Goal: Information Seeking & Learning: Learn about a topic

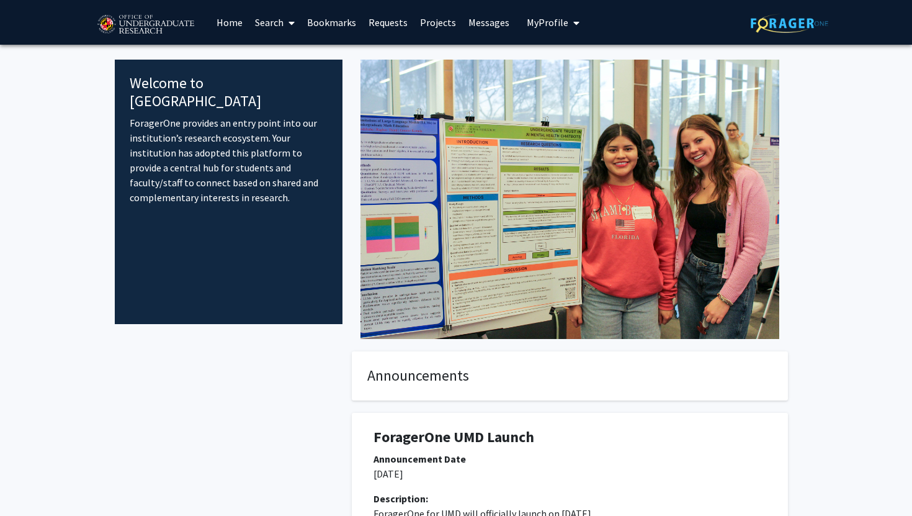
click at [279, 20] on link "Search" at bounding box center [275, 22] width 52 height 43
click at [286, 82] on span "Students" at bounding box center [287, 81] width 76 height 25
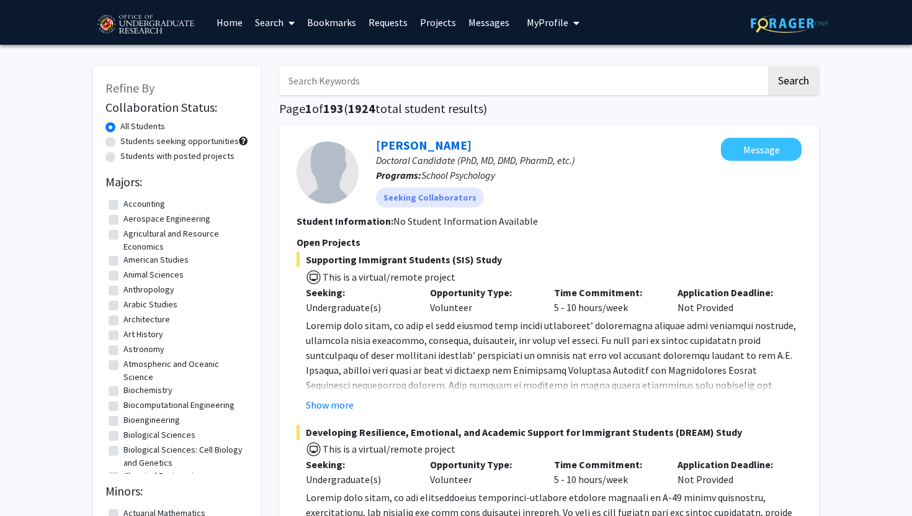
click at [272, 25] on link "Search" at bounding box center [275, 22] width 52 height 43
click at [272, 21] on link "Search" at bounding box center [275, 22] width 52 height 43
click at [273, 54] on span "Faculty/Staff" at bounding box center [294, 57] width 91 height 25
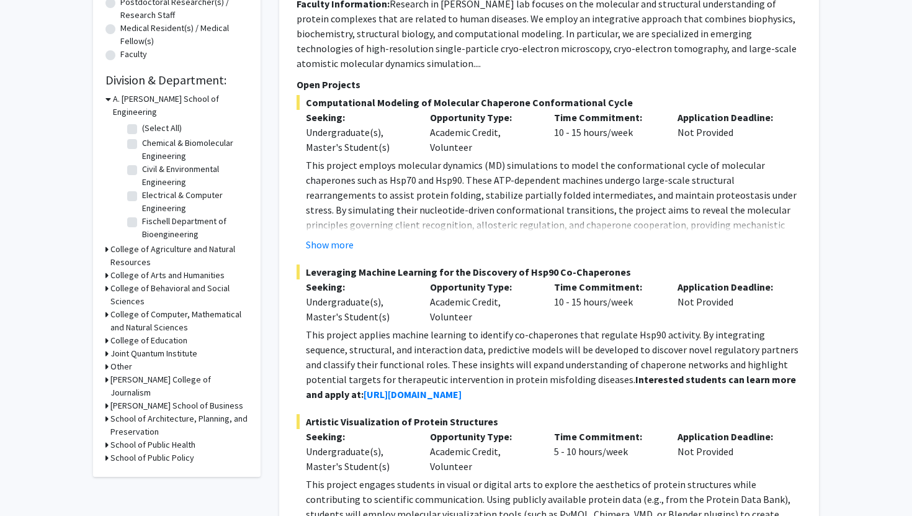
scroll to position [311, 0]
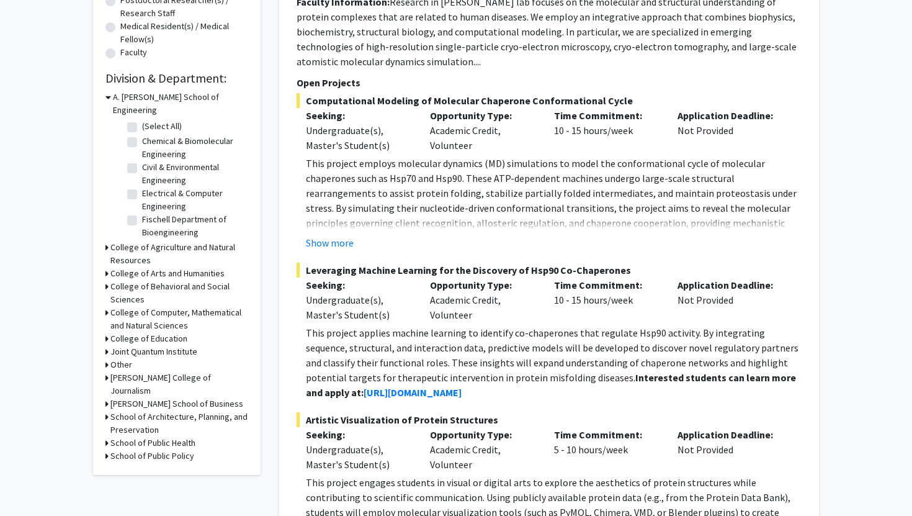
click at [119, 241] on h3 "College of Agriculture and Natural Resources" at bounding box center [179, 254] width 138 height 26
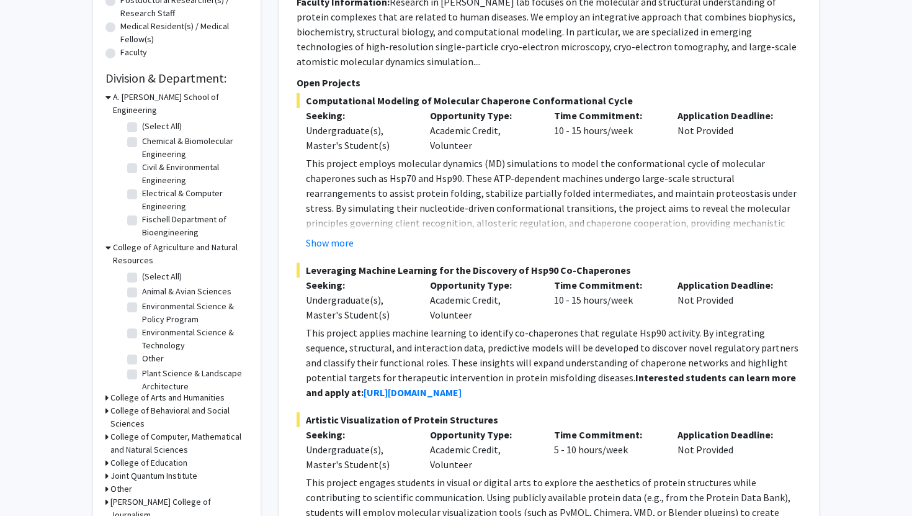
click at [142, 300] on label "Environmental Science & Policy Program" at bounding box center [193, 313] width 103 height 26
click at [142, 300] on input "Environmental Science & Policy Program" at bounding box center [146, 304] width 8 height 8
checkbox input "true"
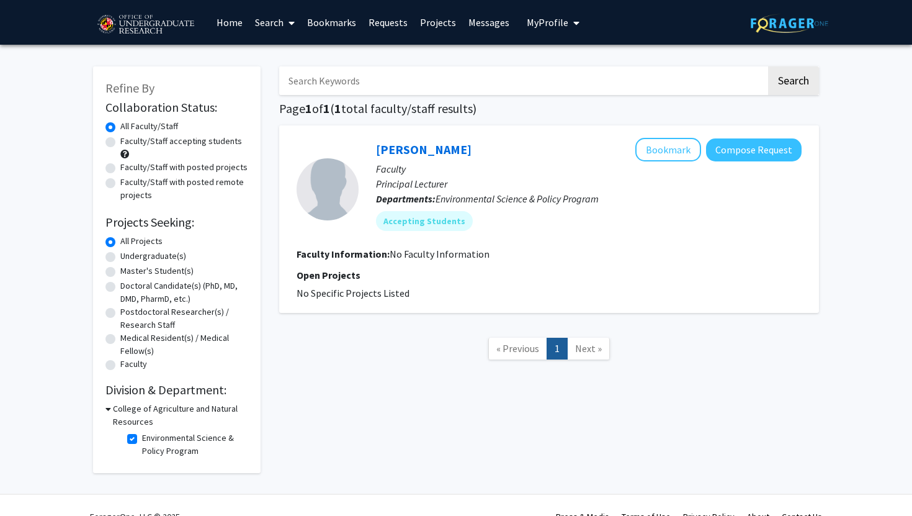
click at [132, 448] on fg-checkbox "Environmental Science & Policy Program Environmental Science & Policy Program" at bounding box center [186, 444] width 118 height 26
click at [132, 432] on fg-checkbox "Environmental Science & Policy Program Environmental Science & Policy Program" at bounding box center [186, 444] width 118 height 26
click at [142, 441] on label "Environmental Science & Policy Program" at bounding box center [193, 444] width 103 height 26
click at [142, 439] on input "Environmental Science & Policy Program" at bounding box center [146, 435] width 8 height 8
checkbox input "false"
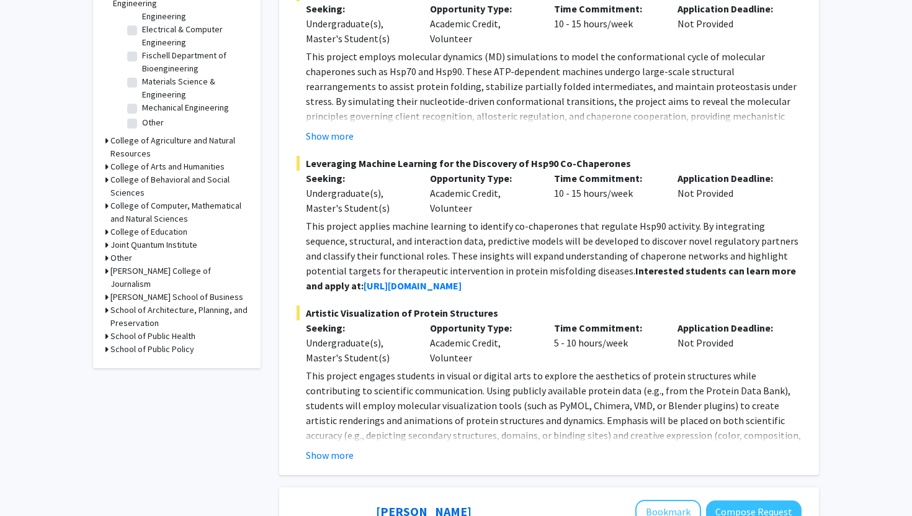
scroll to position [403, 0]
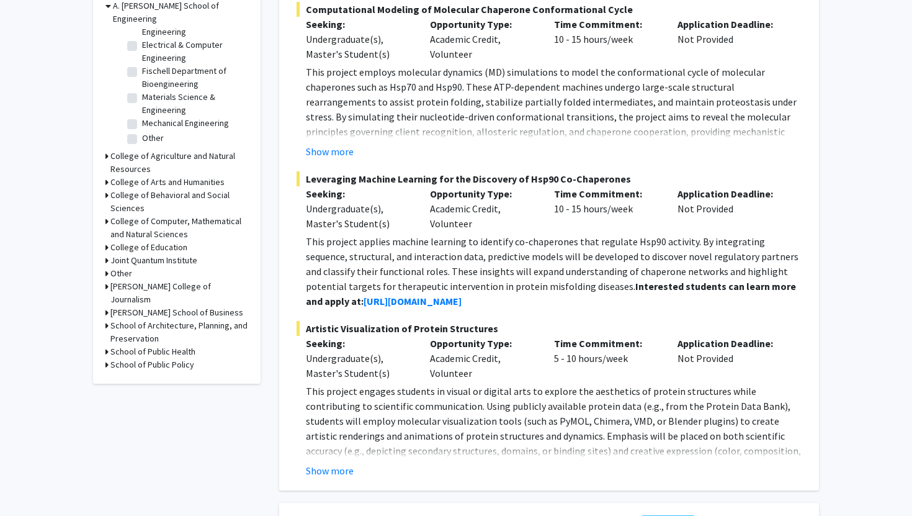
click at [128, 150] on h3 "College of Agriculture and Natural Resources" at bounding box center [179, 163] width 138 height 26
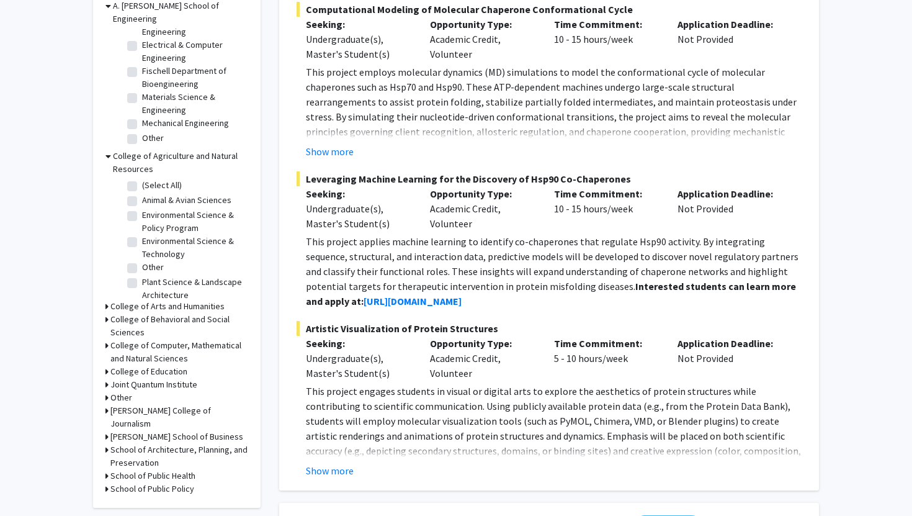
click at [142, 235] on label "Environmental Science & Technology" at bounding box center [193, 248] width 103 height 26
click at [142, 235] on input "Environmental Science & Technology" at bounding box center [146, 239] width 8 height 8
checkbox input "true"
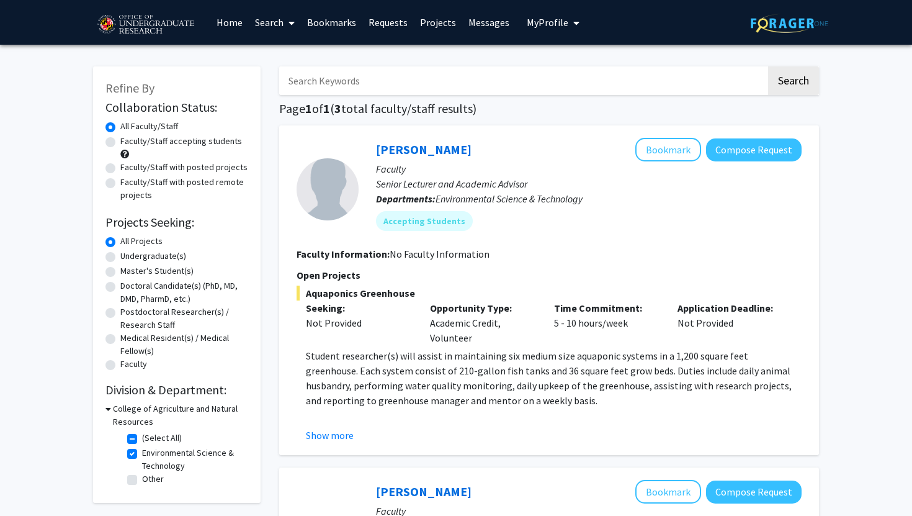
click at [142, 454] on label "Environmental Science & Technology" at bounding box center [193, 459] width 103 height 26
click at [142, 454] on input "Environmental Science & Technology" at bounding box center [146, 450] width 8 height 8
checkbox input "false"
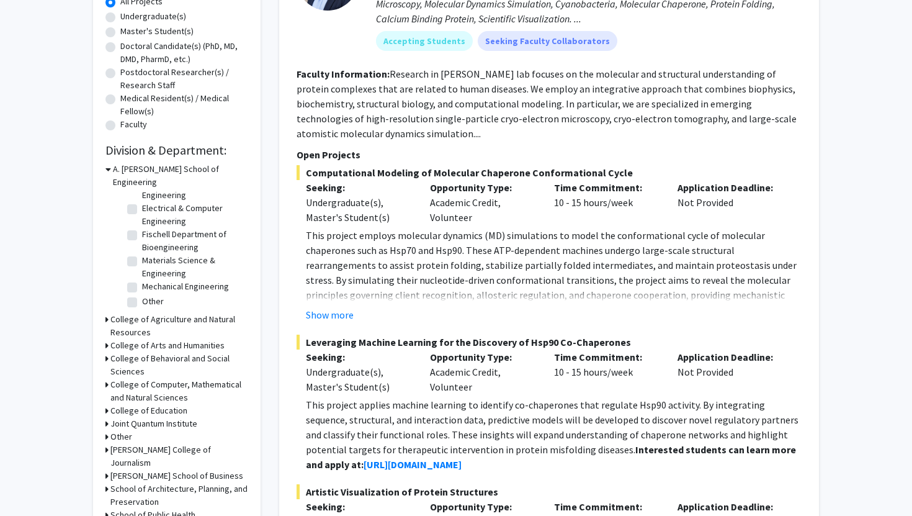
scroll to position [277, 0]
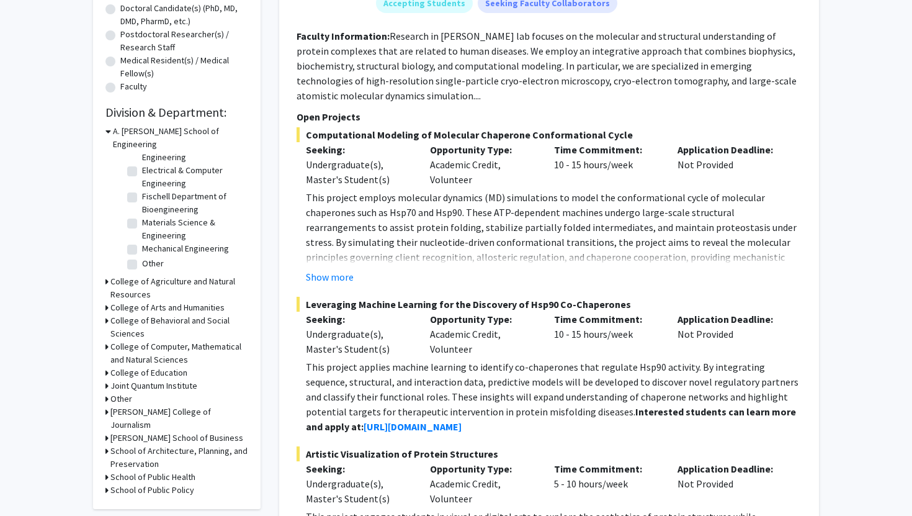
click at [118, 275] on h3 "College of Agriculture and Natural Resources" at bounding box center [179, 288] width 138 height 26
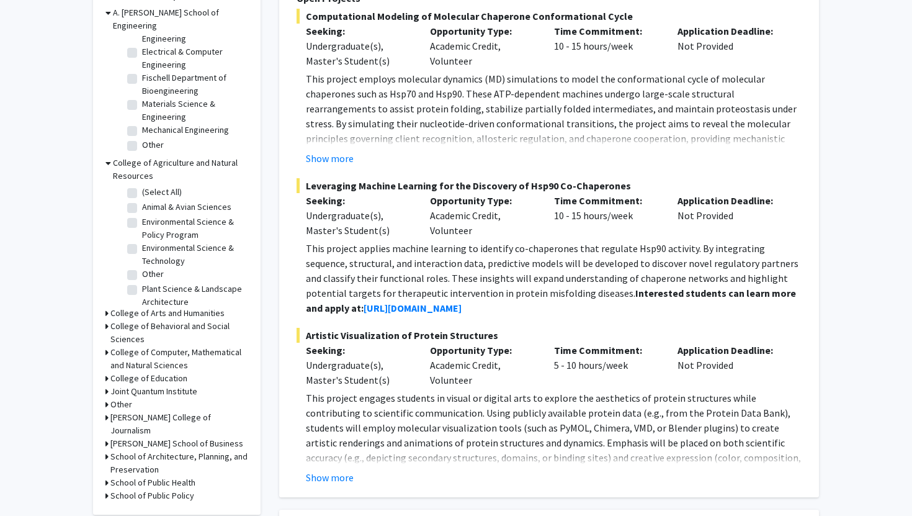
scroll to position [418, 0]
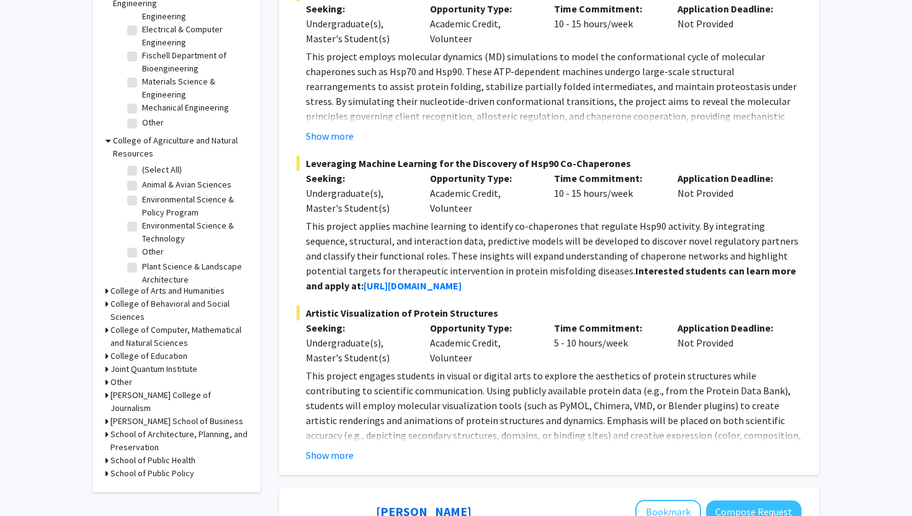
click at [117, 284] on h3 "College of Arts and Humanities" at bounding box center [167, 290] width 114 height 13
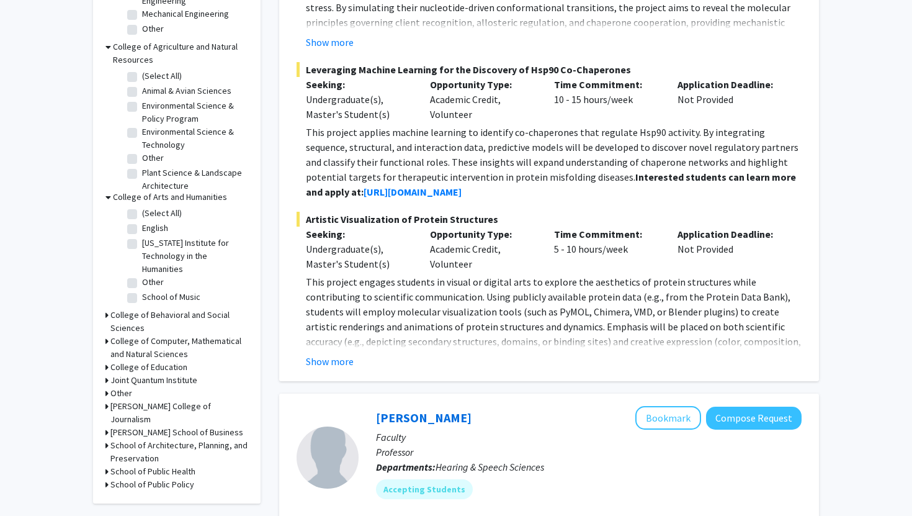
scroll to position [513, 0]
click at [119, 308] on h3 "College of Behavioral and Social Sciences" at bounding box center [179, 321] width 138 height 26
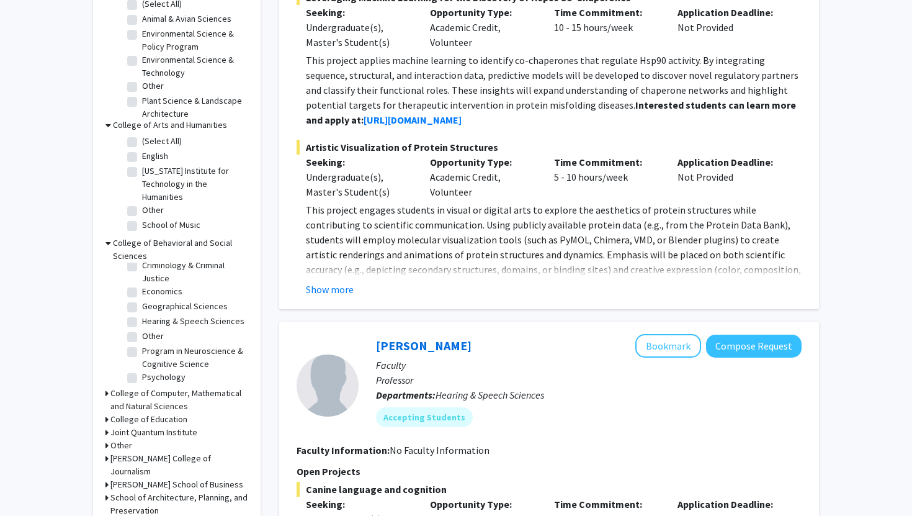
scroll to position [49, 0]
click at [142, 298] on label "Geographical Sciences" at bounding box center [185, 304] width 86 height 13
click at [142, 298] on input "Geographical Sciences" at bounding box center [146, 302] width 8 height 8
checkbox input "true"
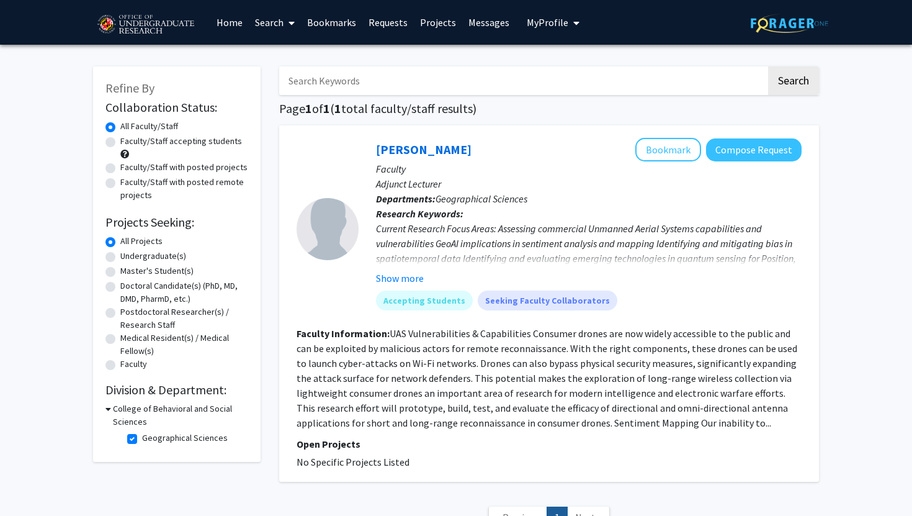
scroll to position [103, 0]
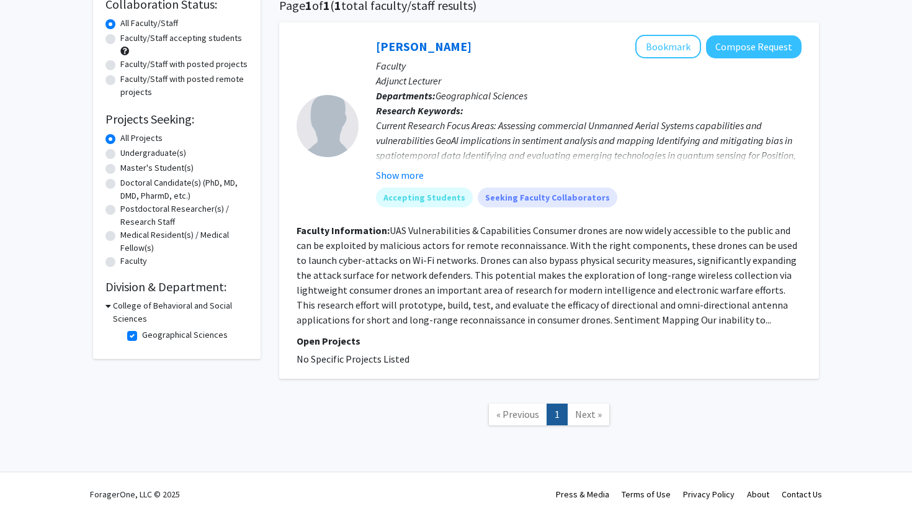
click at [142, 332] on label "Geographical Sciences" at bounding box center [185, 334] width 86 height 13
click at [142, 332] on input "Geographical Sciences" at bounding box center [146, 332] width 8 height 8
checkbox input "false"
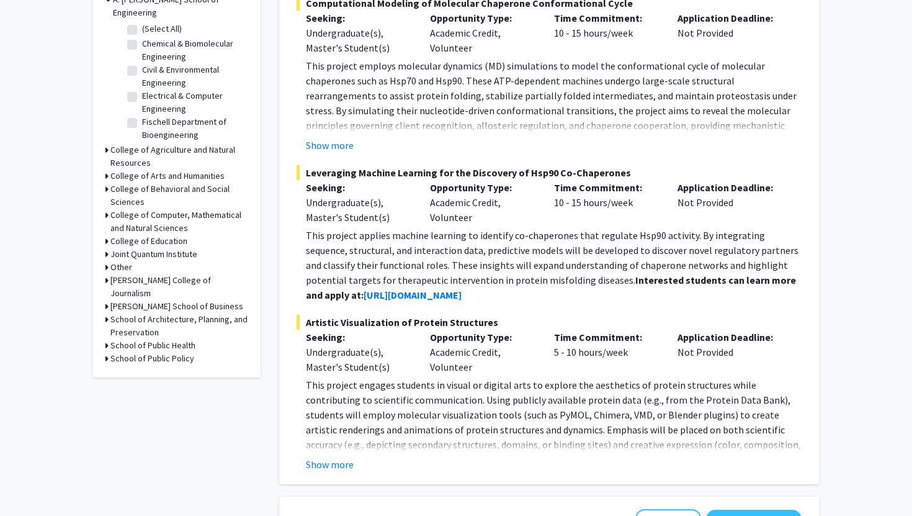
scroll to position [405, 0]
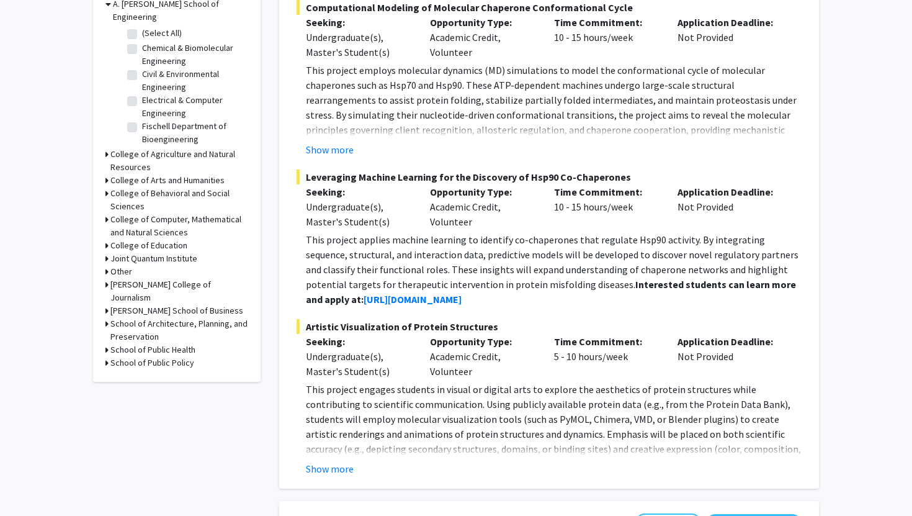
click at [113, 265] on h3 "Other" at bounding box center [121, 271] width 22 height 13
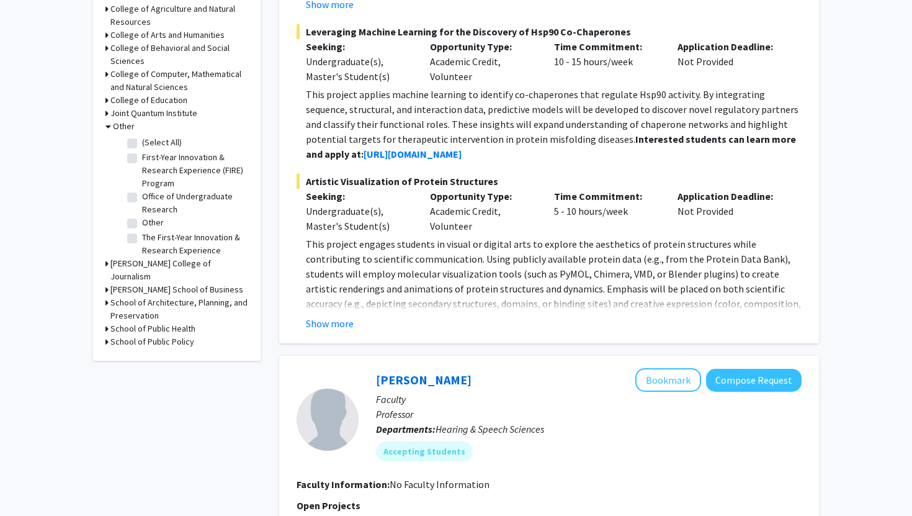
scroll to position [559, 0]
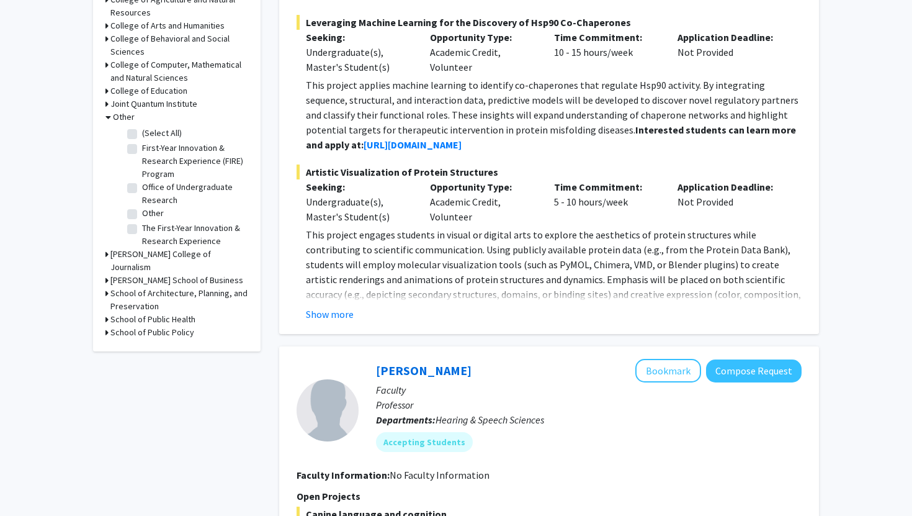
click at [109, 313] on div "School of Public Health" at bounding box center [176, 319] width 143 height 13
click at [105, 313] on icon at bounding box center [106, 319] width 3 height 13
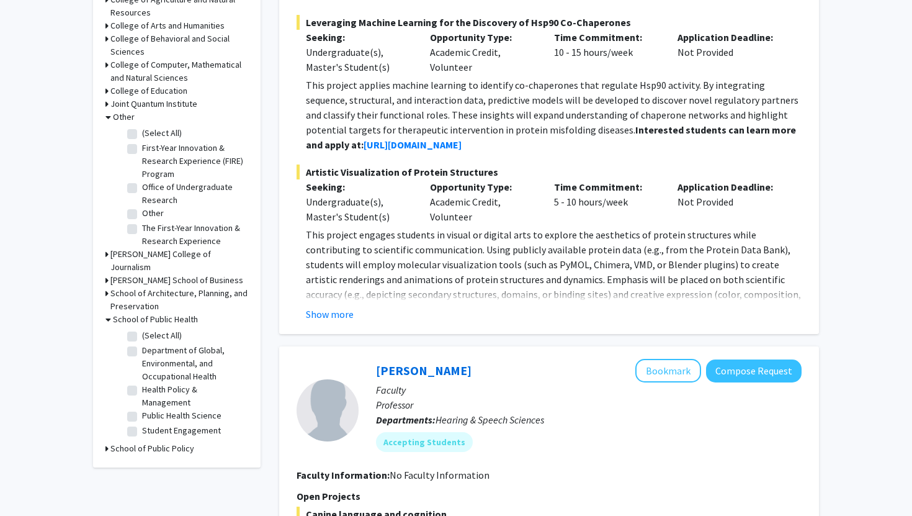
click at [142, 344] on label "Department of Global, Environmental, and Occupational Health" at bounding box center [193, 363] width 103 height 39
click at [142, 344] on input "Department of Global, Environmental, and Occupational Health" at bounding box center [146, 348] width 8 height 8
checkbox input "true"
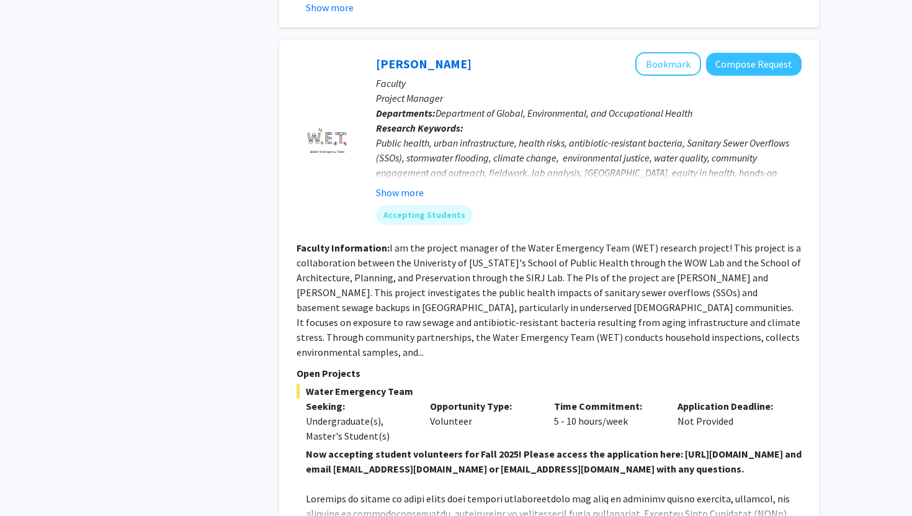
scroll to position [627, 0]
click at [411, 184] on button "Show more" at bounding box center [400, 191] width 48 height 15
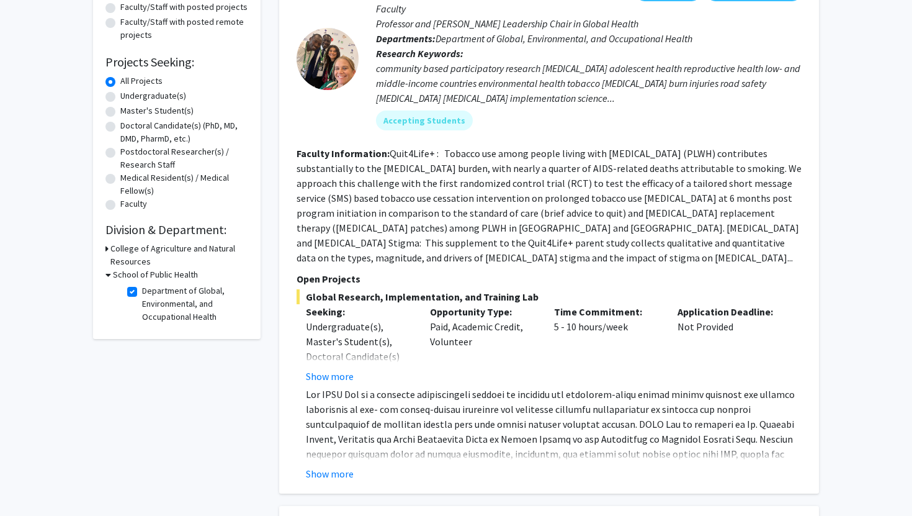
scroll to position [57, 0]
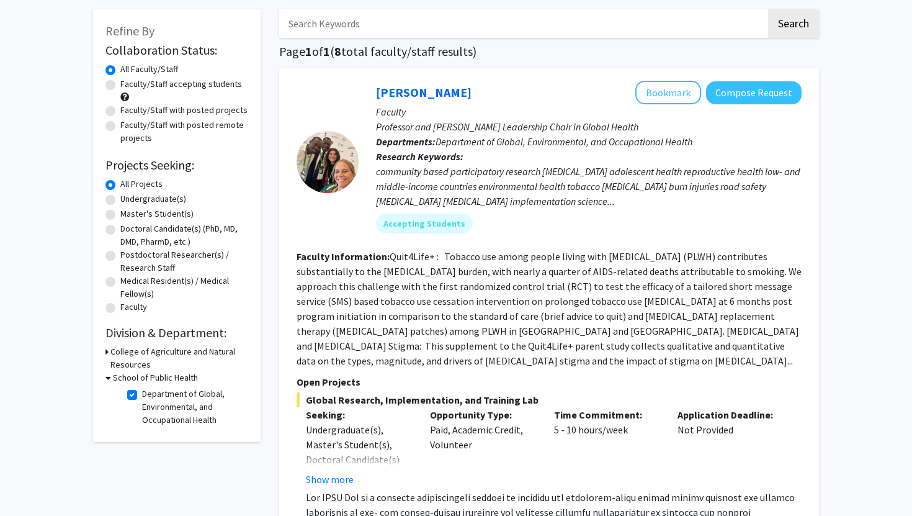
click at [142, 396] on label "Department of Global, Environmental, and Occupational Health" at bounding box center [193, 406] width 103 height 39
click at [142, 395] on input "Department of Global, Environmental, and Occupational Health" at bounding box center [146, 391] width 8 height 8
checkbox input "false"
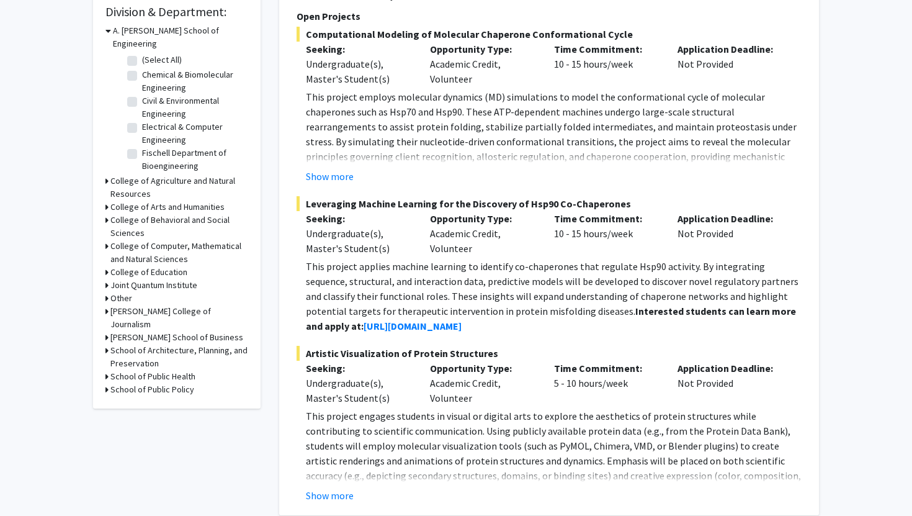
scroll to position [416, 0]
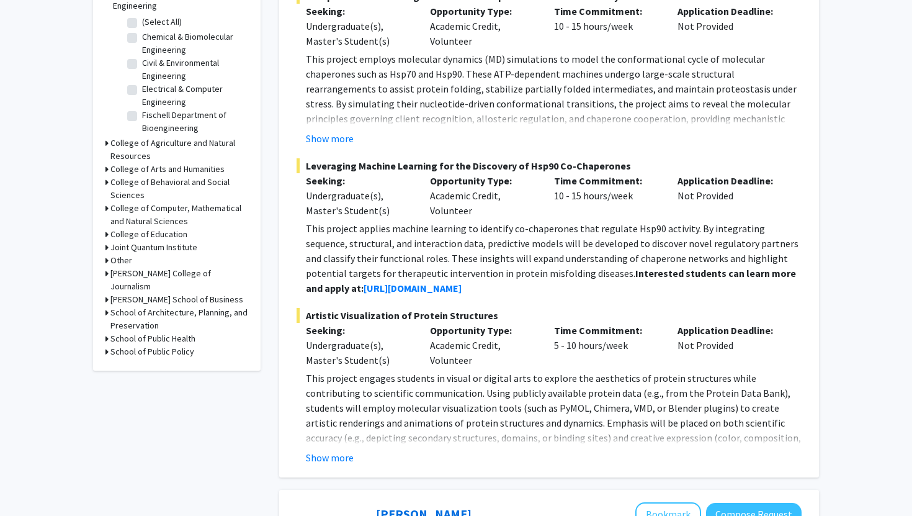
click at [126, 345] on h3 "School of Public Policy" at bounding box center [152, 351] width 84 height 13
click at [142, 361] on label "Other" at bounding box center [153, 367] width 22 height 13
click at [142, 361] on input "Other" at bounding box center [146, 365] width 8 height 8
checkbox input "true"
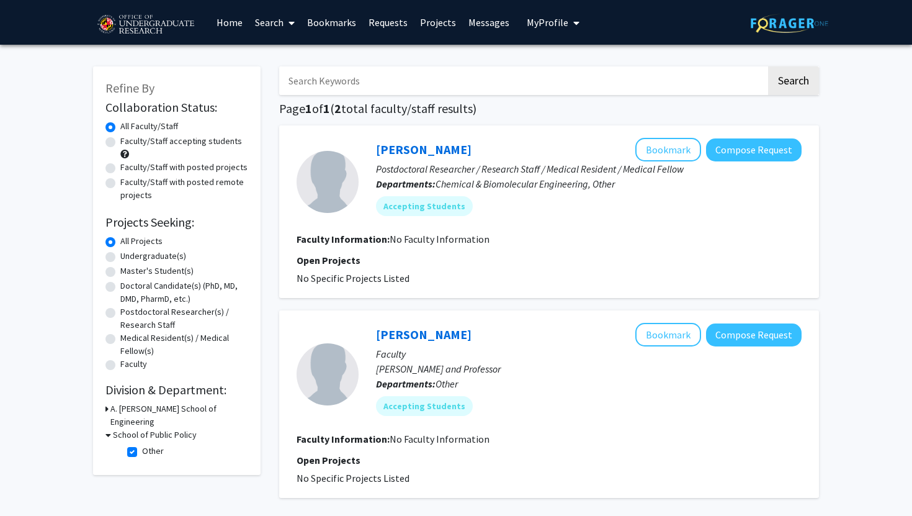
scroll to position [119, 0]
